Goal: Task Accomplishment & Management: Use online tool/utility

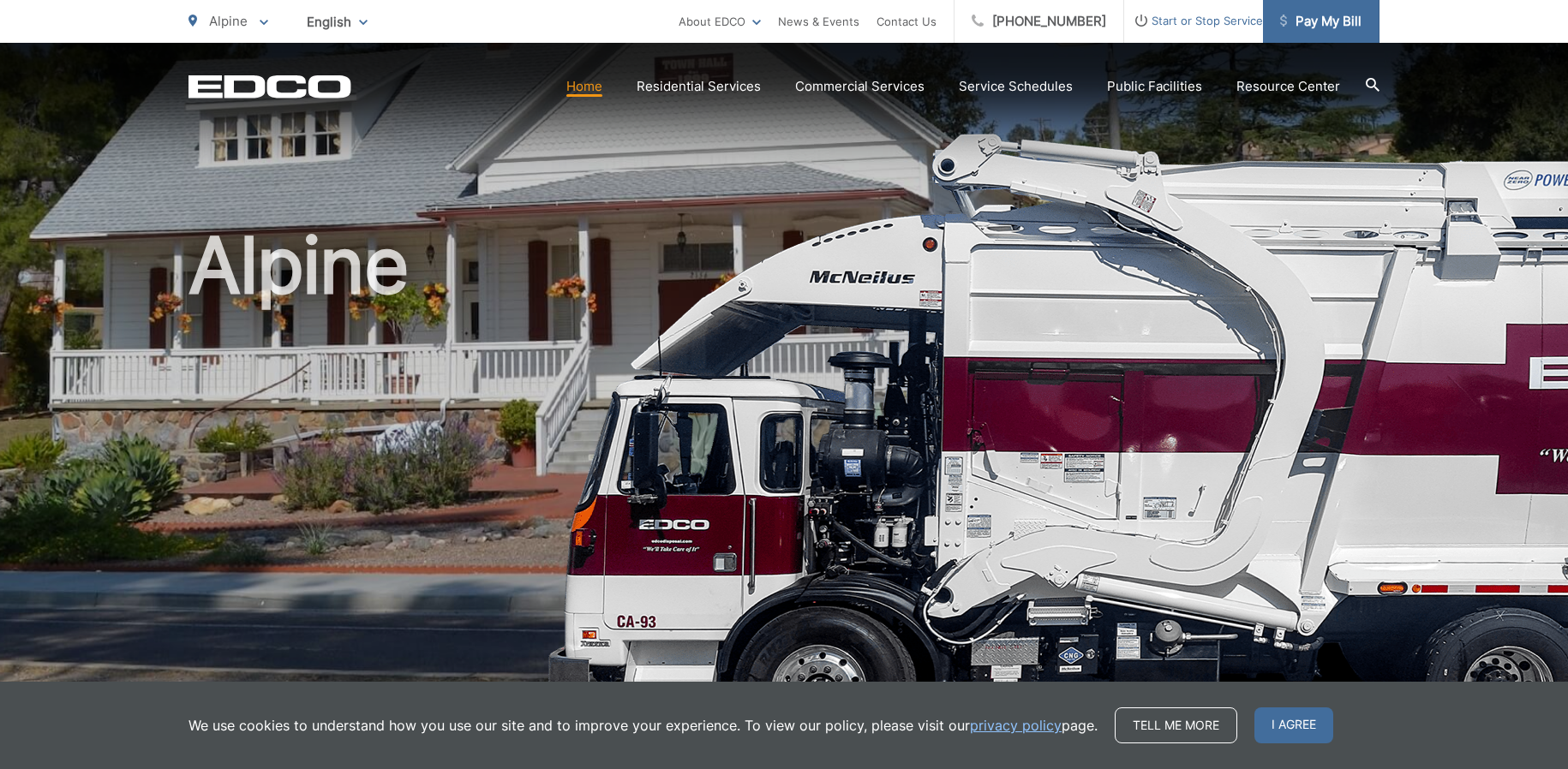
click at [1340, 31] on span "Pay My Bill" at bounding box center [1321, 22] width 81 height 21
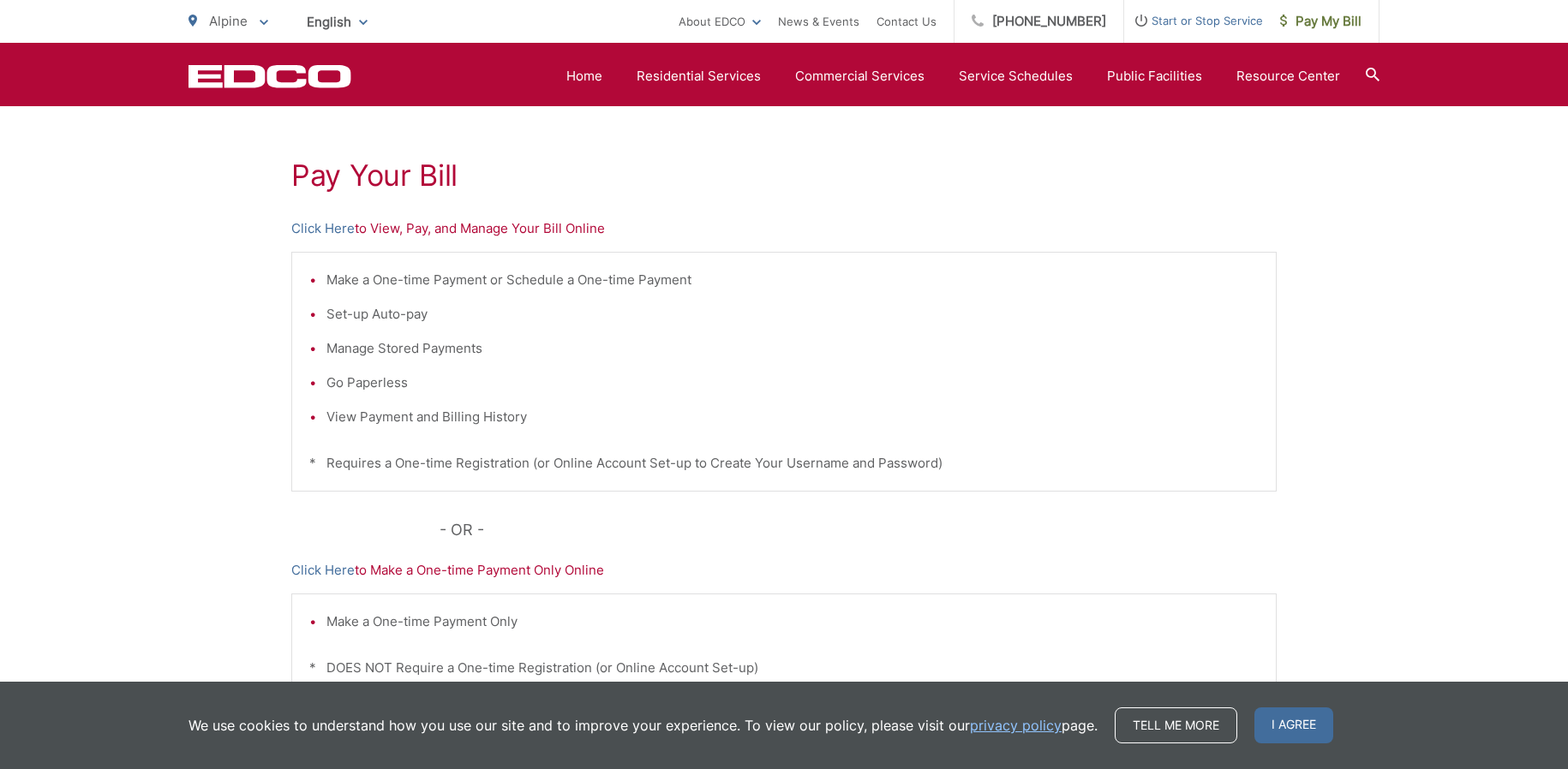
scroll to position [192, 0]
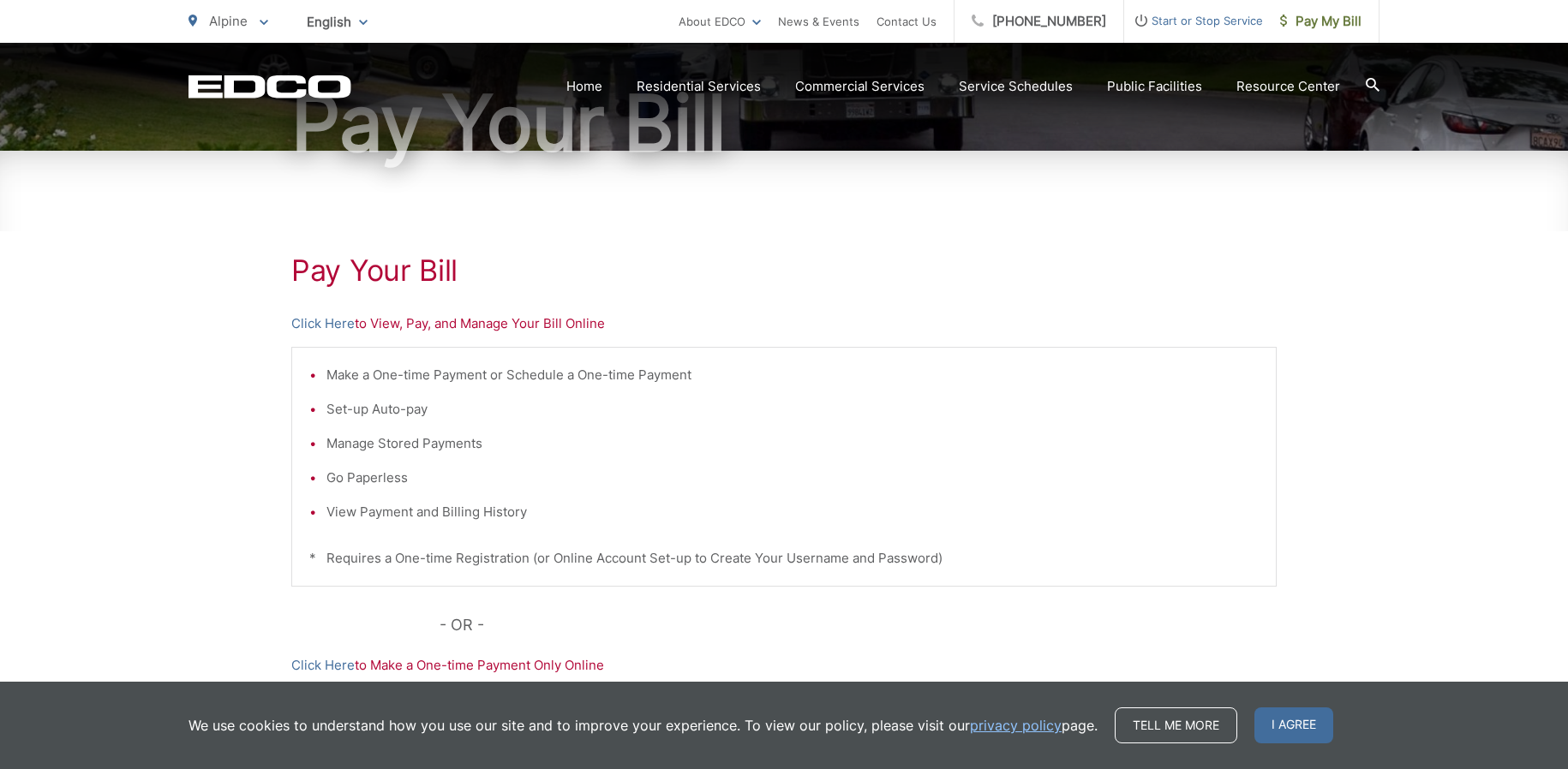
click at [502, 324] on p "Click Here to View, Pay, and Manage Your Bill Online" at bounding box center [784, 324] width 985 height 21
click at [334, 324] on link "Click Here" at bounding box center [323, 324] width 63 height 21
